Goal: Task Accomplishment & Management: Use online tool/utility

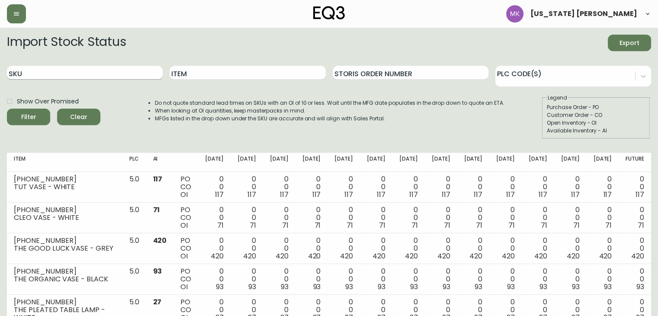
click at [115, 69] on input "SKU" at bounding box center [85, 73] width 156 height 14
click at [213, 70] on input "Item" at bounding box center [248, 73] width 156 height 14
paste input "3020-625-16-A"
type input "3020-625-16-A"
click at [7, 109] on button "Filter" at bounding box center [28, 117] width 43 height 16
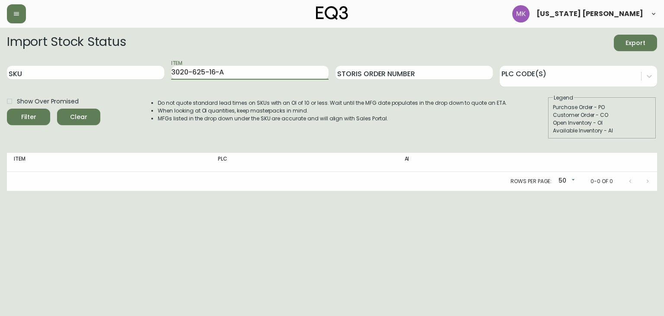
drag, startPoint x: 240, startPoint y: 73, endPoint x: 53, endPoint y: 52, distance: 187.9
click at [53, 52] on form "Import Stock Status Export SKU Item 3020-625-16-A Storis Order Number PLC Code(…" at bounding box center [332, 87] width 650 height 104
click at [48, 70] on input "SKU" at bounding box center [85, 73] width 157 height 14
paste input "3020-625-16-A"
click at [7, 109] on button "Filter" at bounding box center [28, 117] width 43 height 16
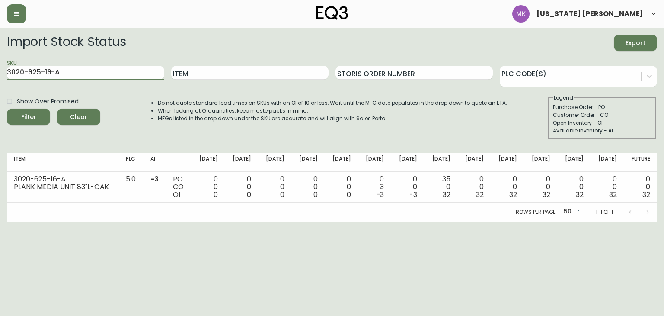
drag, startPoint x: 80, startPoint y: 237, endPoint x: 94, endPoint y: 127, distance: 111.2
click at [80, 221] on html "Montana Kehler Import Stock Status Export SKU 3020-625-16-A Item Storis Order N…" at bounding box center [332, 110] width 664 height 221
drag, startPoint x: 65, startPoint y: 73, endPoint x: 0, endPoint y: 63, distance: 66.1
click at [0, 63] on main "Import Stock Status Export SKU 3020-625-16-A Item Storis Order Number PLC Code(…" at bounding box center [332, 125] width 664 height 194
paste input "30-16-B"
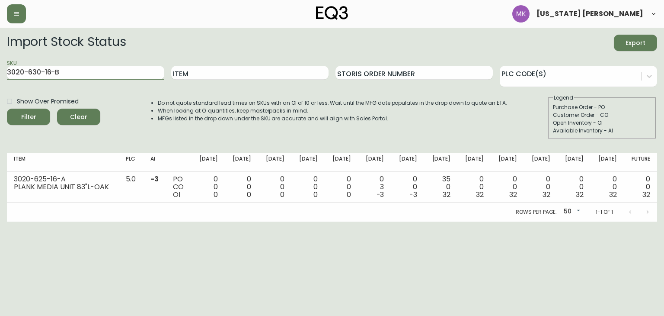
click at [7, 109] on button "Filter" at bounding box center [28, 117] width 43 height 16
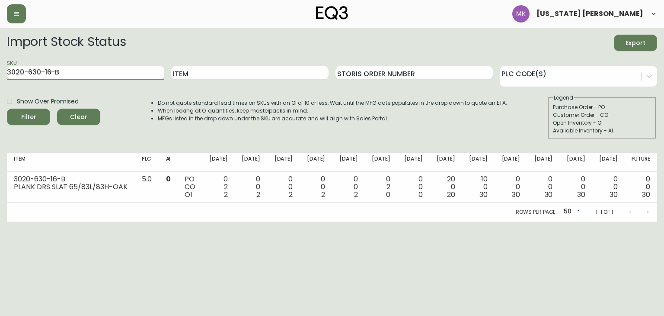
drag, startPoint x: 62, startPoint y: 71, endPoint x: 0, endPoint y: 64, distance: 62.7
click at [0, 64] on main "Import Stock Status Export SKU 3020-630-16-B Item Storis Order Number PLC Code(…" at bounding box center [332, 125] width 664 height 194
paste input "7020-703-16"
click at [7, 109] on button "Filter" at bounding box center [28, 117] width 43 height 16
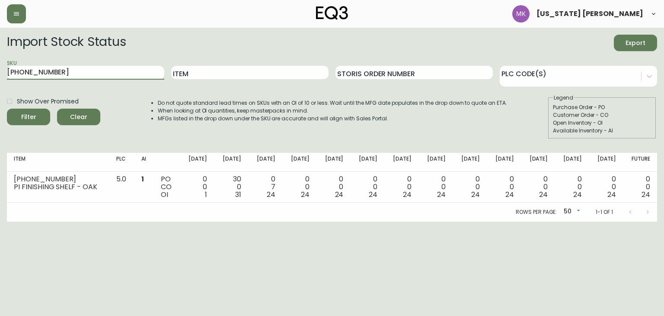
drag, startPoint x: 73, startPoint y: 77, endPoint x: 0, endPoint y: 68, distance: 73.7
click at [0, 68] on main "Import Stock Status Export SKU 7020-703-16 Item Storis Order Number PLC Code(s)…" at bounding box center [332, 125] width 664 height 194
paste input "1"
type input "[PHONE_NUMBER]"
click at [7, 109] on button "Filter" at bounding box center [28, 117] width 43 height 16
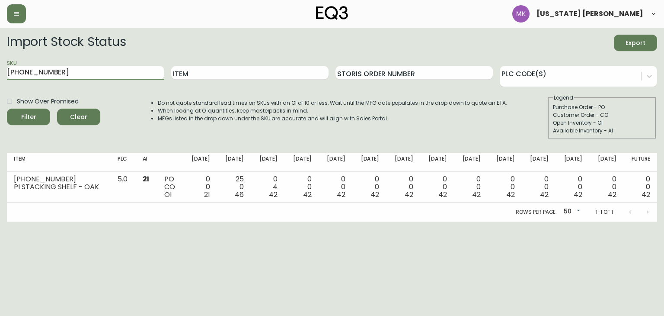
drag, startPoint x: 62, startPoint y: 67, endPoint x: 0, endPoint y: 54, distance: 63.6
click at [0, 58] on main "Import Stock Status Export SKU [PHONE_NUMBER] Item Storis Order Number PLC Code…" at bounding box center [332, 125] width 664 height 194
click at [7, 109] on button "Filter" at bounding box center [28, 117] width 43 height 16
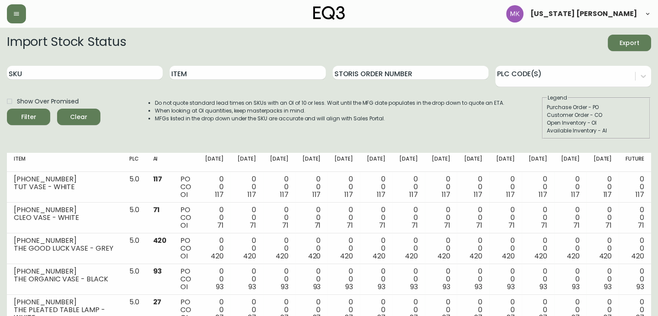
click at [564, 45] on div "Import Stock Status Export" at bounding box center [329, 43] width 644 height 16
